Goal: Task Accomplishment & Management: Manage account settings

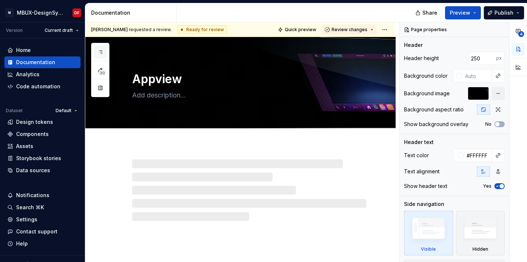
click at [100, 52] on icon "button" at bounding box center [100, 52] width 6 height 6
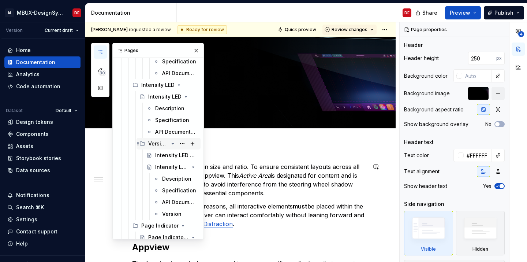
scroll to position [2589, 0]
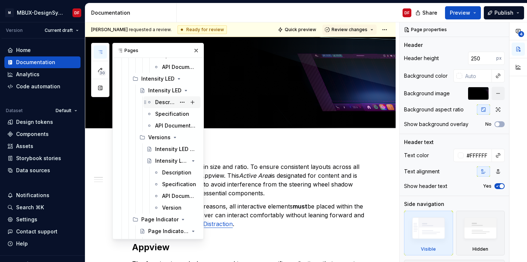
click at [165, 104] on div "Description" at bounding box center [165, 101] width 20 height 7
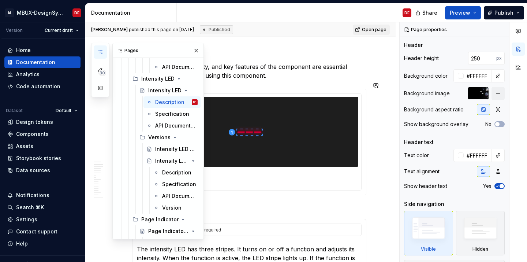
scroll to position [543, 0]
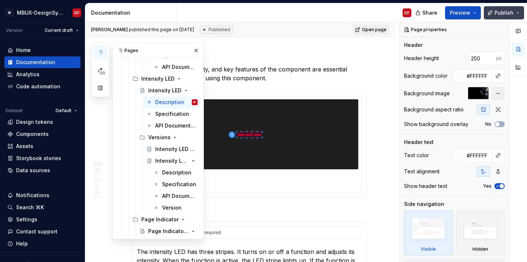
click at [507, 11] on span "Publish" at bounding box center [503, 12] width 19 height 7
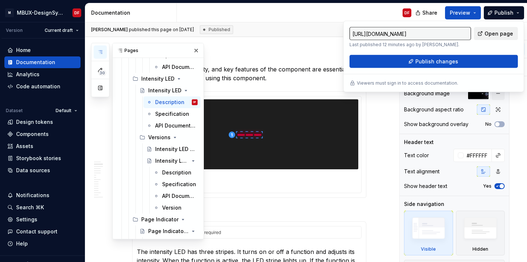
click at [501, 32] on span "Open page" at bounding box center [498, 33] width 29 height 7
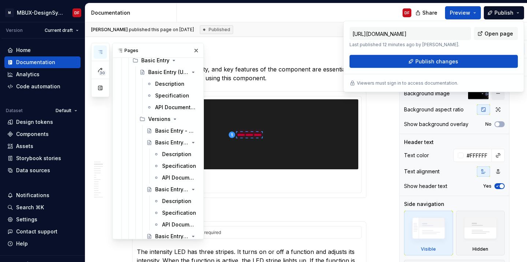
scroll to position [4226, 0]
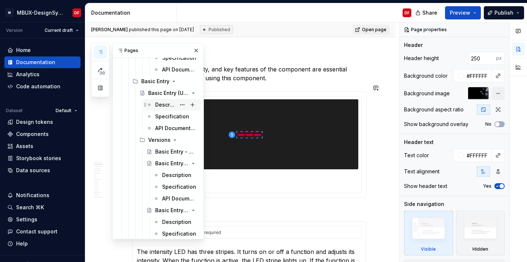
click at [161, 105] on div "Description" at bounding box center [165, 104] width 20 height 7
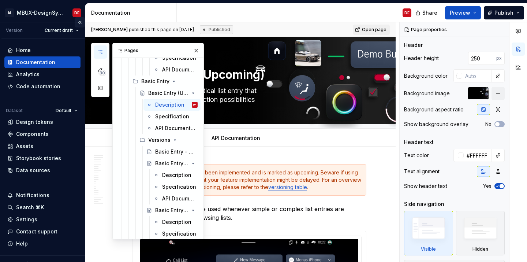
click at [80, 23] on button "Collapse sidebar" at bounding box center [80, 22] width 10 height 10
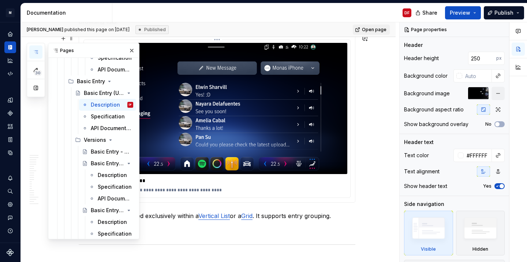
scroll to position [193, 0]
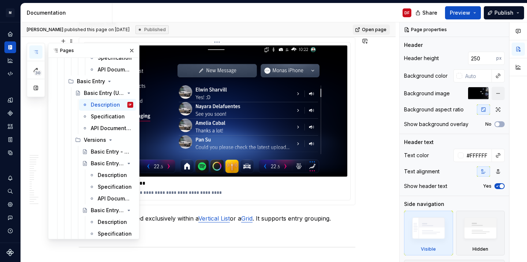
click at [284, 118] on img at bounding box center [217, 110] width 261 height 131
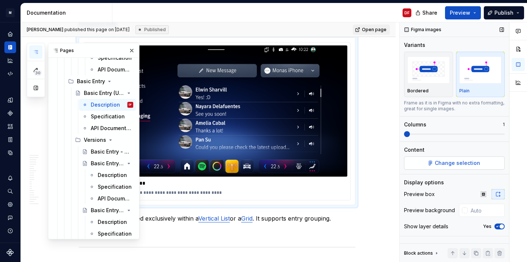
click at [462, 165] on span "Change selection" at bounding box center [457, 162] width 45 height 7
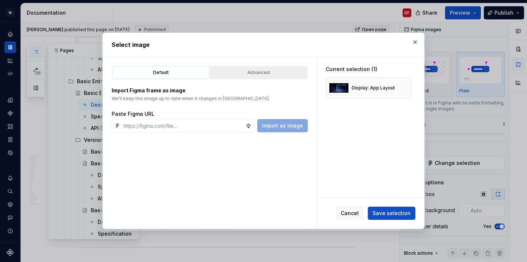
click at [277, 70] on div "Advanced" at bounding box center [259, 72] width 92 height 7
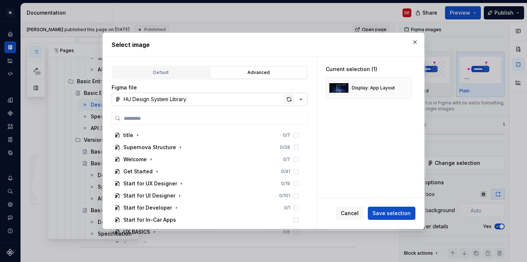
click at [289, 100] on div "button" at bounding box center [289, 99] width 10 height 10
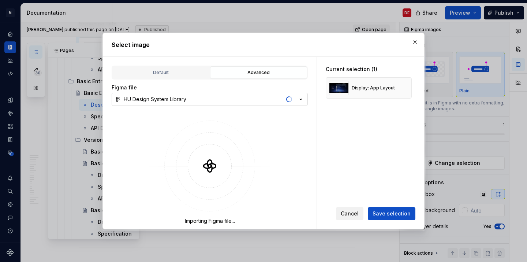
click at [351, 211] on span "Cancel" at bounding box center [350, 213] width 18 height 7
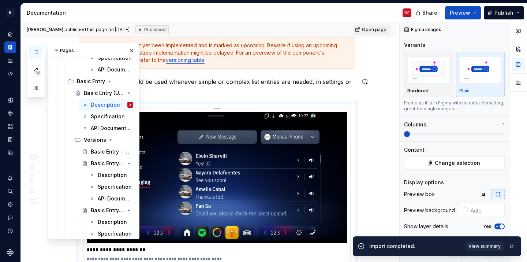
scroll to position [115, 0]
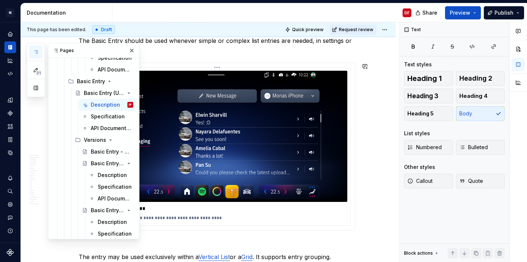
type textarea "*"
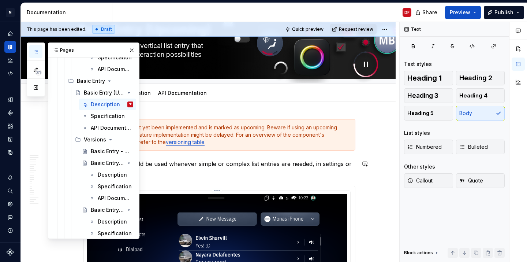
scroll to position [34, 0]
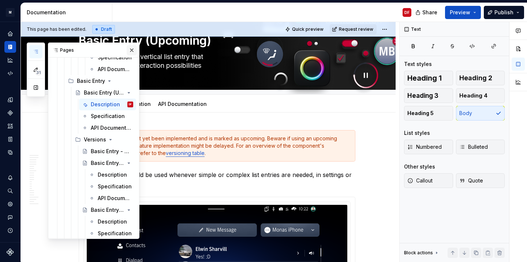
click at [132, 49] on button "button" at bounding box center [132, 50] width 10 height 10
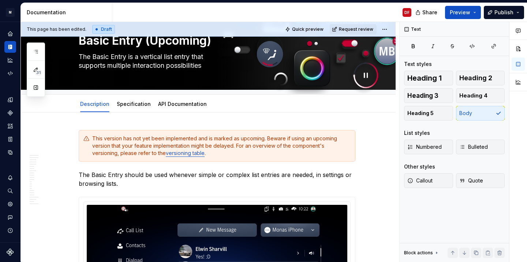
type textarea "*"
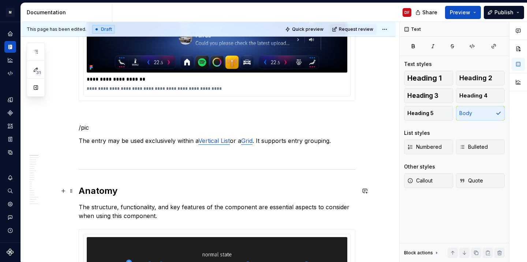
scroll to position [288, 0]
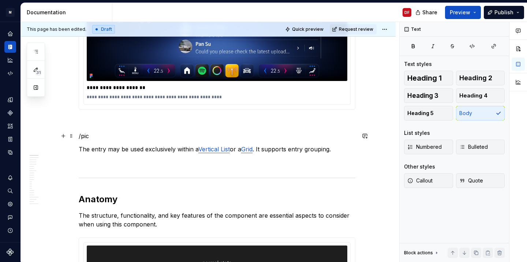
click at [108, 136] on p "/pic" at bounding box center [217, 135] width 277 height 9
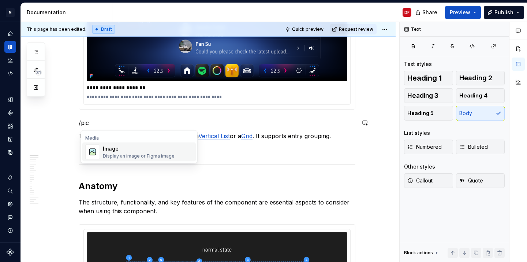
click at [110, 153] on div "Display an image or Figma image" at bounding box center [139, 156] width 72 height 6
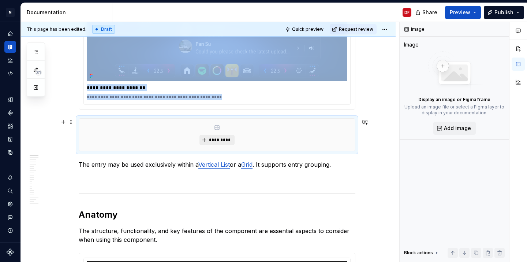
click at [234, 138] on button "*********" at bounding box center [216, 140] width 35 height 10
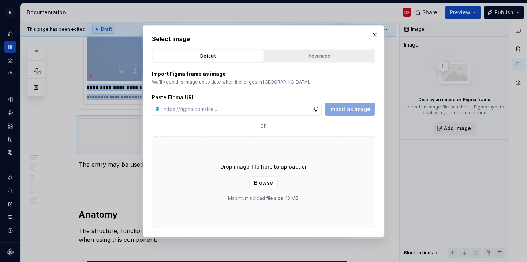
click at [328, 59] on div "Advanced" at bounding box center [318, 55] width 105 height 7
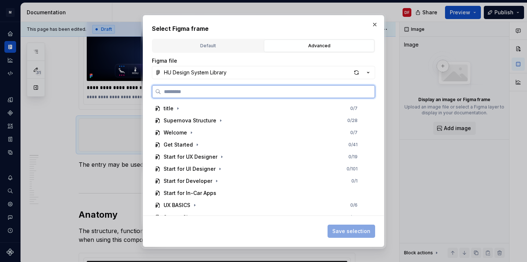
click at [252, 94] on input "search" at bounding box center [268, 91] width 214 height 7
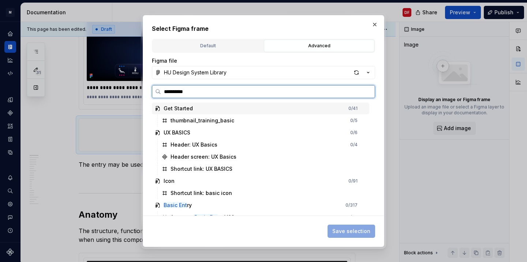
type input "**********"
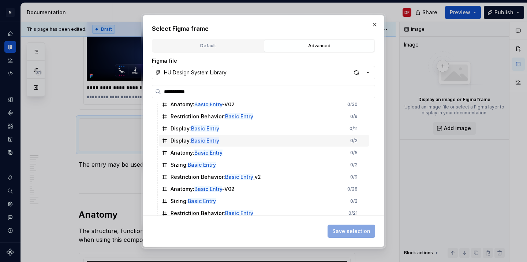
scroll to position [20, 0]
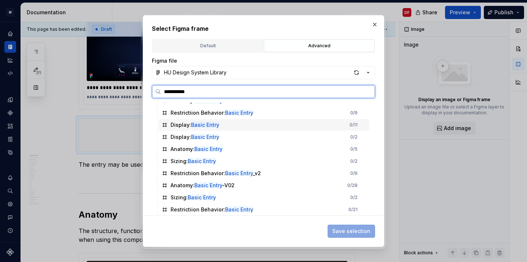
click at [259, 127] on div "Display: Basic Entry 0 / 11" at bounding box center [264, 125] width 210 height 12
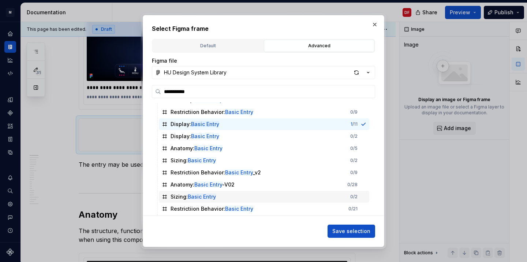
scroll to position [20, 0]
click at [346, 231] on span "Save selection" at bounding box center [351, 230] width 38 height 7
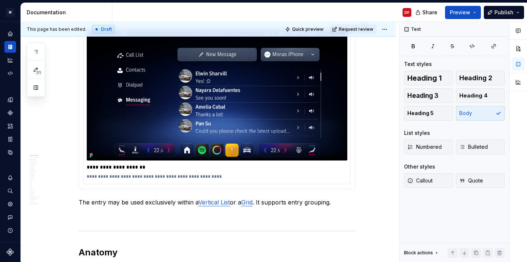
scroll to position [184, 0]
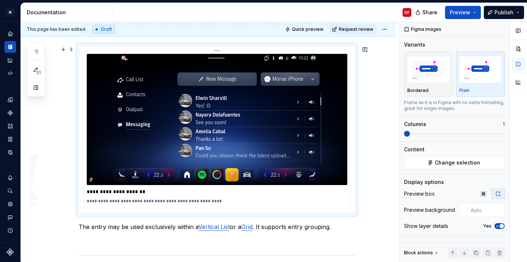
click at [284, 118] on img at bounding box center [217, 119] width 261 height 131
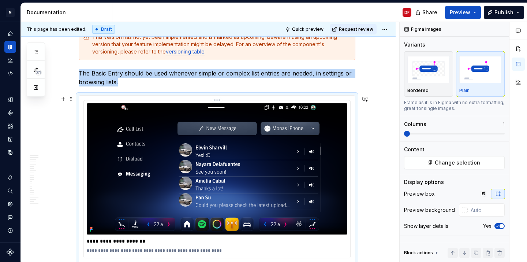
scroll to position [108, 0]
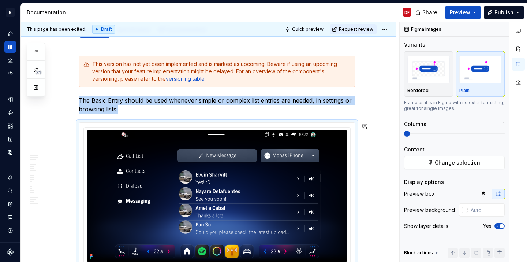
click at [259, 104] on p "The Basic Entry should be used whenever simple or complex list entries are need…" at bounding box center [217, 105] width 277 height 18
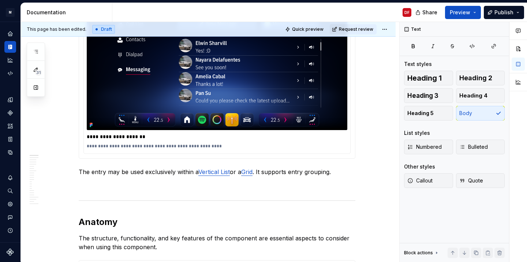
scroll to position [204, 0]
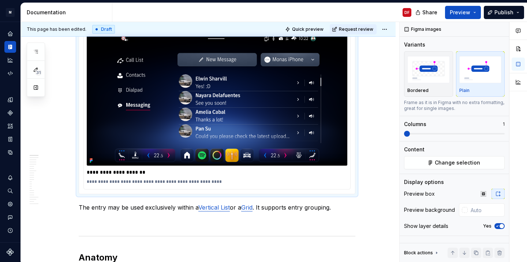
click at [259, 104] on img at bounding box center [217, 99] width 261 height 131
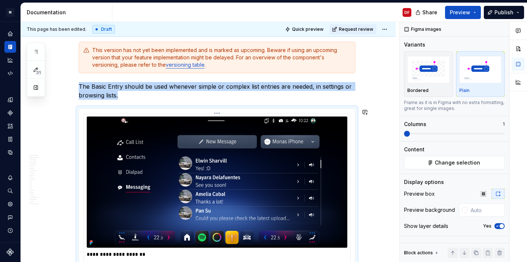
scroll to position [121, 0]
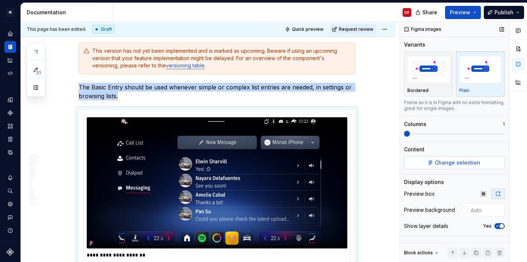
click at [435, 164] on button "Change selection" at bounding box center [454, 162] width 101 height 13
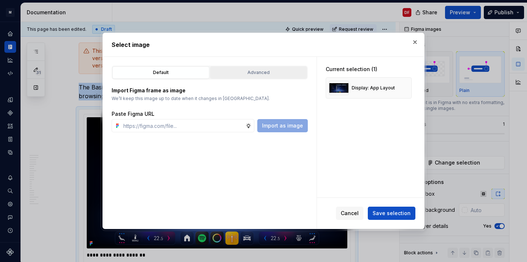
click at [278, 76] on button "Advanced" at bounding box center [258, 72] width 97 height 12
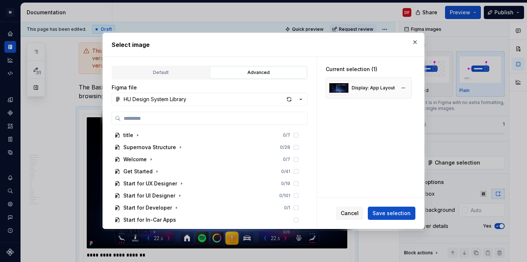
click at [355, 93] on div "Display: App Layout" at bounding box center [362, 88] width 66 height 15
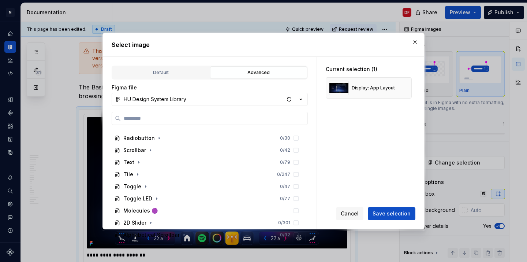
scroll to position [468, 0]
click at [356, 212] on span "Cancel" at bounding box center [350, 213] width 18 height 7
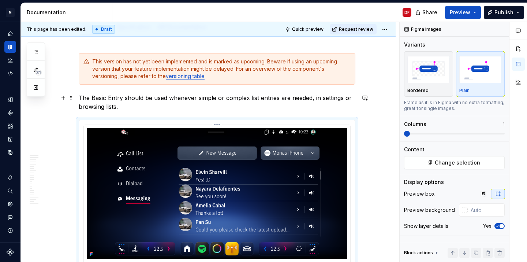
scroll to position [91, 0]
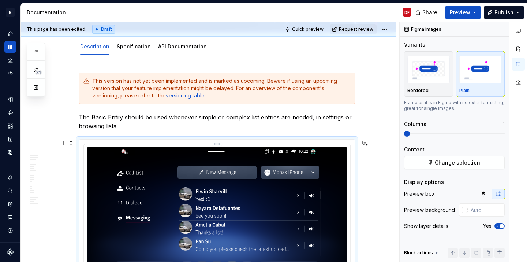
click at [236, 189] on img at bounding box center [217, 212] width 261 height 131
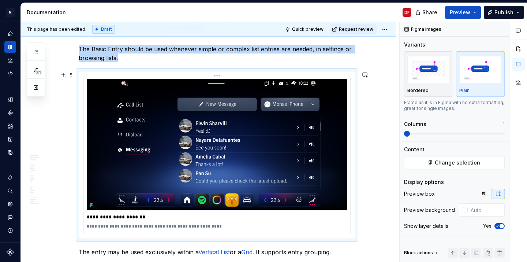
scroll to position [161, 0]
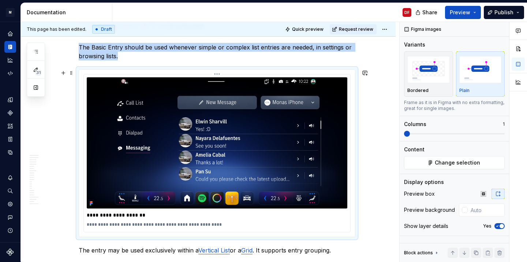
click at [236, 187] on img at bounding box center [217, 142] width 261 height 131
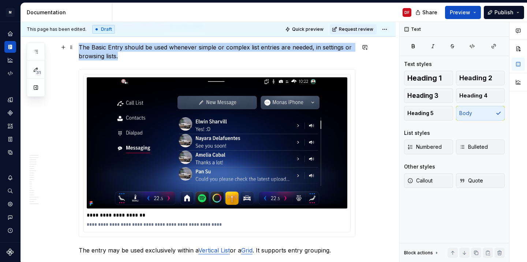
click at [166, 55] on p "The Basic Entry should be used whenever simple or complex list entries are need…" at bounding box center [217, 52] width 277 height 18
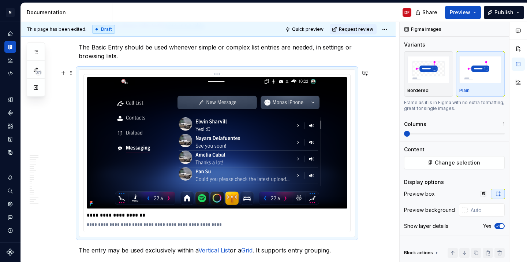
click at [176, 111] on img at bounding box center [217, 142] width 261 height 131
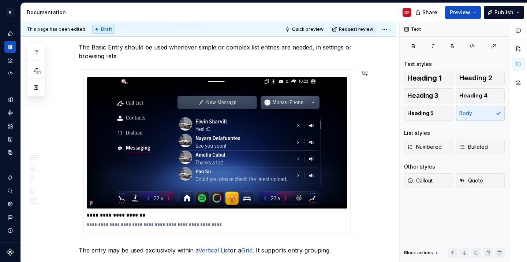
click at [254, 55] on p "The Basic Entry should be used whenever simple or complex list entries are need…" at bounding box center [217, 52] width 277 height 18
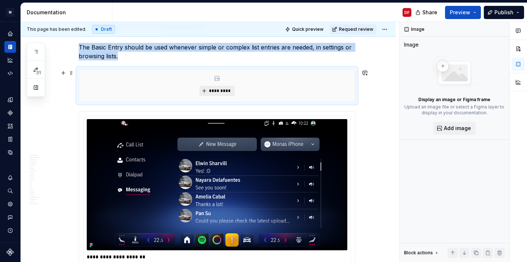
click at [222, 89] on span "*********" at bounding box center [220, 91] width 22 height 6
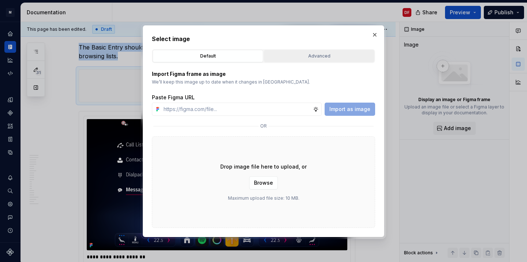
click at [306, 53] on div "Advanced" at bounding box center [318, 55] width 105 height 7
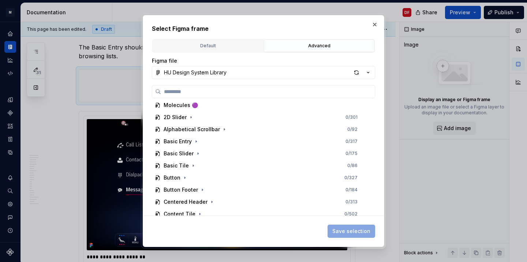
scroll to position [544, 0]
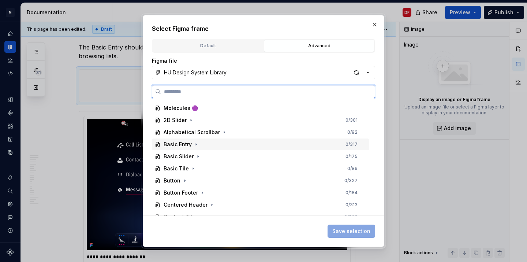
click at [214, 147] on div "Basic Entry 0 / 317" at bounding box center [260, 144] width 217 height 12
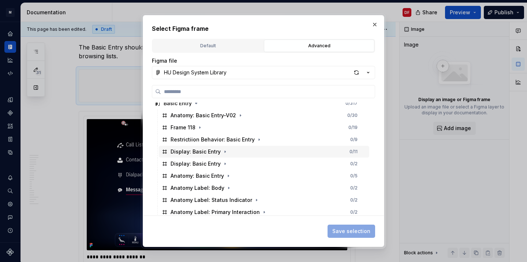
scroll to position [592, 0]
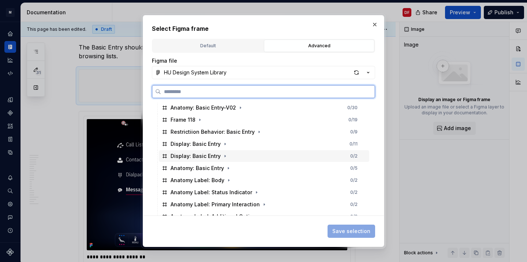
click at [257, 156] on div "Display: Basic Entry 0 / 2" at bounding box center [264, 156] width 210 height 12
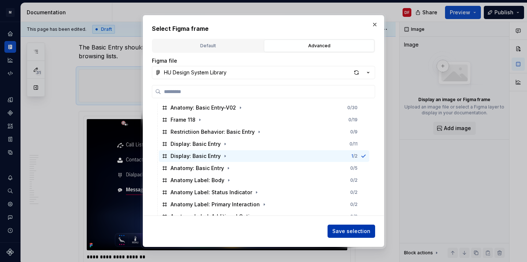
click at [347, 228] on span "Save selection" at bounding box center [351, 230] width 38 height 7
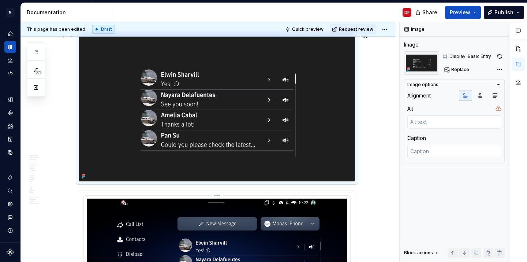
scroll to position [201, 0]
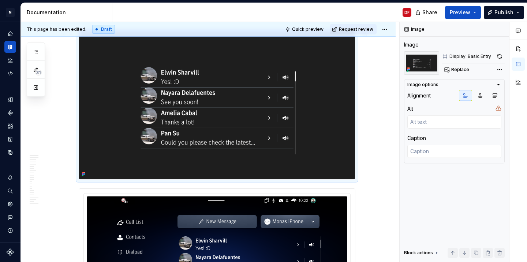
click at [344, 151] on img at bounding box center [217, 104] width 276 height 149
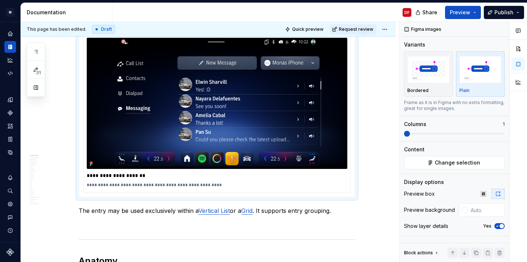
click at [276, 137] on img at bounding box center [217, 103] width 261 height 131
click at [455, 165] on span "Change selection" at bounding box center [457, 162] width 45 height 7
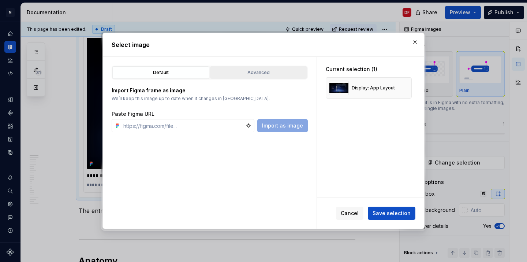
click at [289, 74] on div "Advanced" at bounding box center [259, 72] width 92 height 7
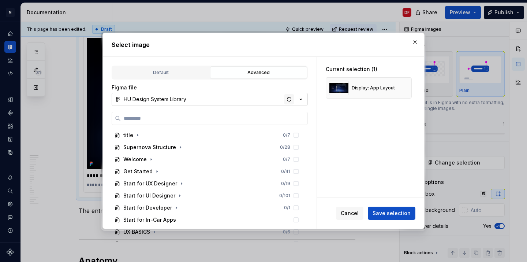
click at [289, 99] on div "button" at bounding box center [289, 99] width 10 height 10
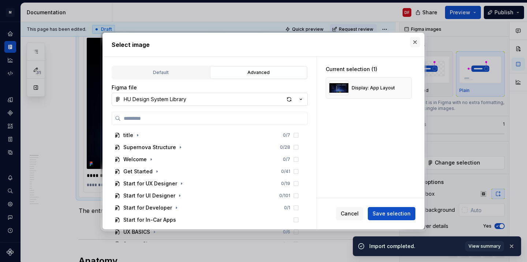
click at [416, 45] on button "button" at bounding box center [415, 42] width 10 height 10
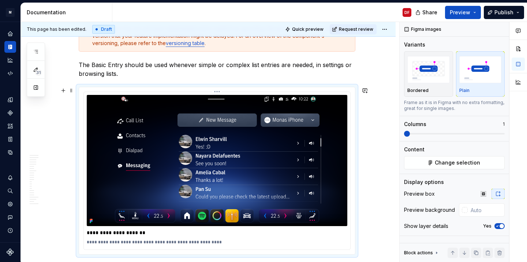
scroll to position [142, 0]
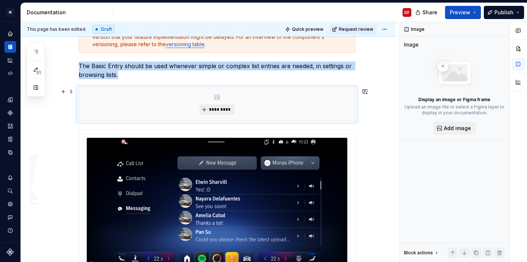
click at [221, 108] on span "*********" at bounding box center [220, 109] width 22 height 6
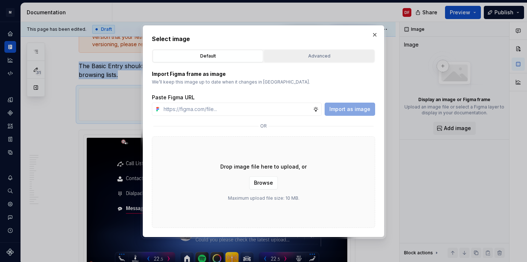
click at [300, 58] on div "Advanced" at bounding box center [318, 55] width 105 height 7
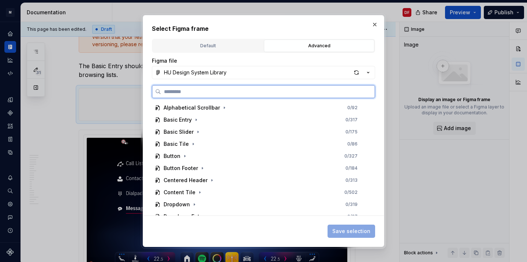
scroll to position [568, 0]
click at [212, 121] on div "Basic Entry 0 / 317" at bounding box center [260, 120] width 217 height 12
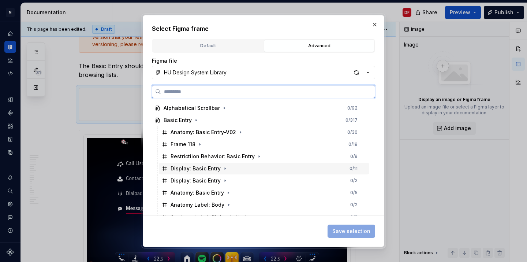
click at [255, 168] on div "Display: Basic Entry 0 / 11" at bounding box center [264, 168] width 210 height 12
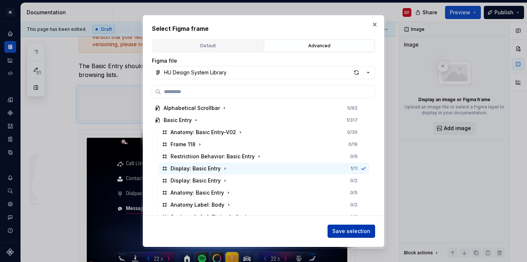
click at [345, 228] on span "Save selection" at bounding box center [351, 230] width 38 height 7
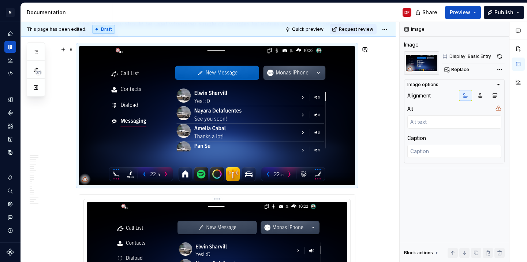
scroll to position [140, 0]
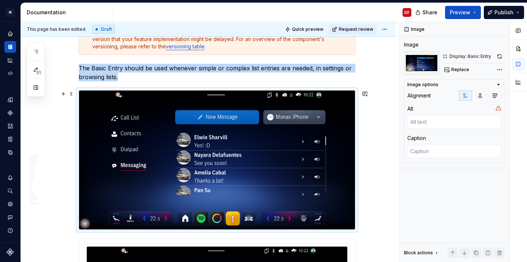
click at [289, 147] on img at bounding box center [217, 159] width 276 height 139
click at [501, 57] on button "button" at bounding box center [499, 56] width 10 height 10
click at [313, 140] on img at bounding box center [217, 159] width 276 height 139
click at [343, 133] on img at bounding box center [217, 159] width 276 height 139
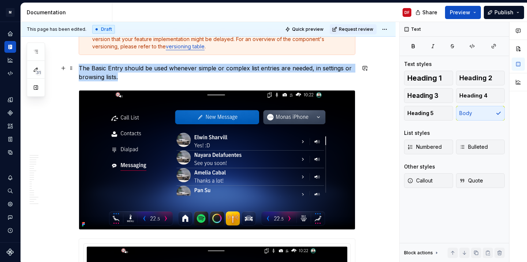
click at [335, 77] on p "The Basic Entry should be used whenever simple or complex list entries are need…" at bounding box center [217, 73] width 277 height 18
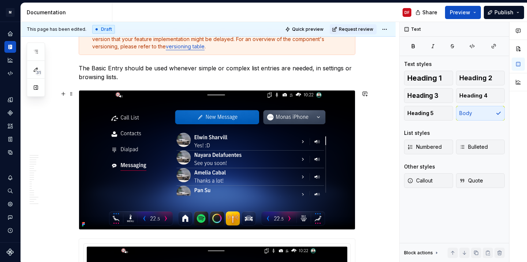
click at [335, 115] on img at bounding box center [217, 159] width 276 height 139
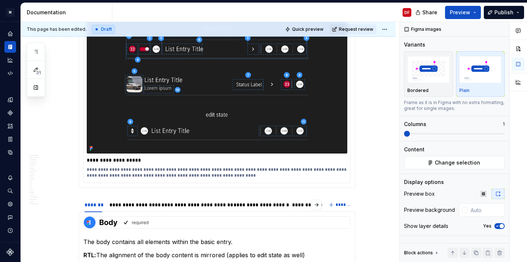
scroll to position [569, 0]
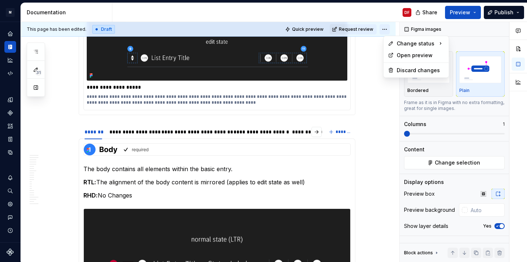
click at [389, 30] on html "M MBUX-DesignSystem DF Dataset Default Documentation DF Share Preview Publish 3…" at bounding box center [263, 131] width 527 height 262
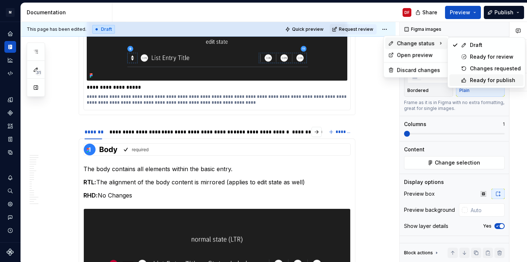
click at [468, 79] on div "Ready for publish" at bounding box center [486, 80] width 74 height 12
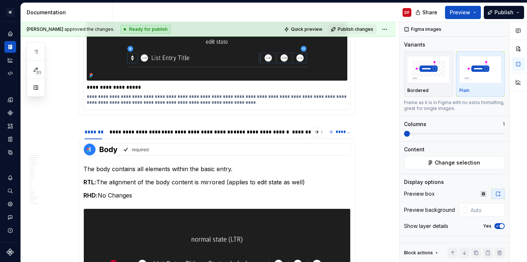
scroll to position [535, 0]
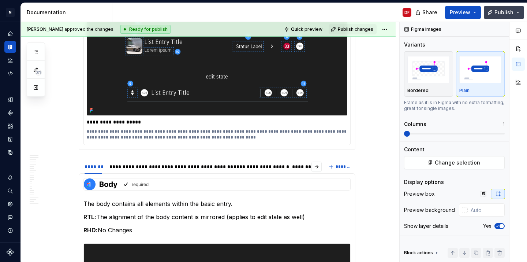
click at [501, 10] on span "Publish" at bounding box center [503, 12] width 19 height 7
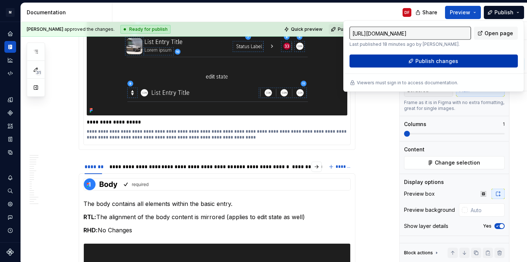
click at [459, 58] on button "Publish changes" at bounding box center [433, 61] width 168 height 13
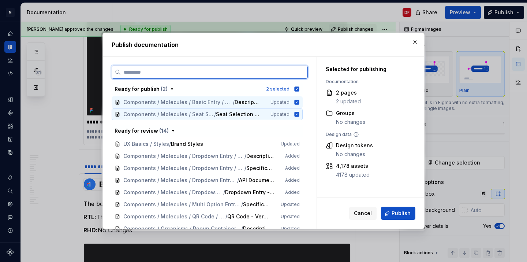
click at [299, 113] on icon at bounding box center [297, 114] width 5 height 5
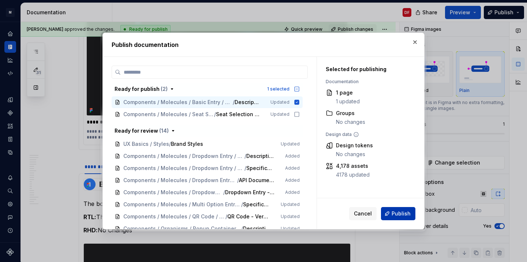
click at [398, 211] on span "Publish" at bounding box center [401, 213] width 19 height 7
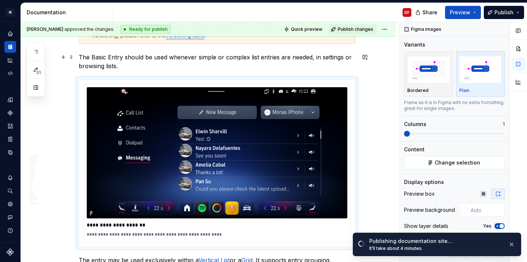
scroll to position [199, 0]
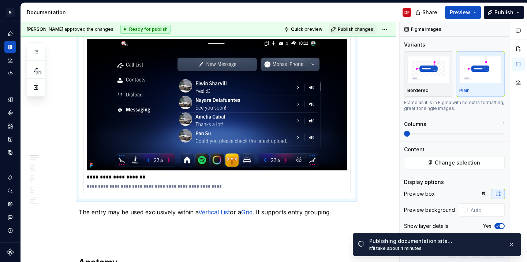
click at [430, 2] on div "M MBUX-DesignSystem DF Dataset Default Documentation DF Share Preview Publish 3…" at bounding box center [263, 131] width 527 height 262
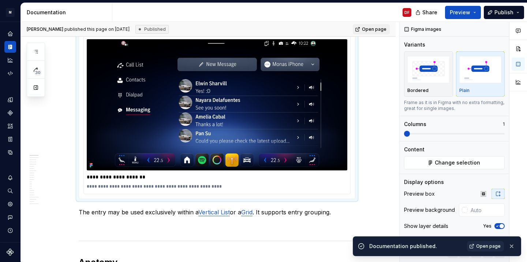
type textarea "*"
